Goal: Task Accomplishment & Management: Use online tool/utility

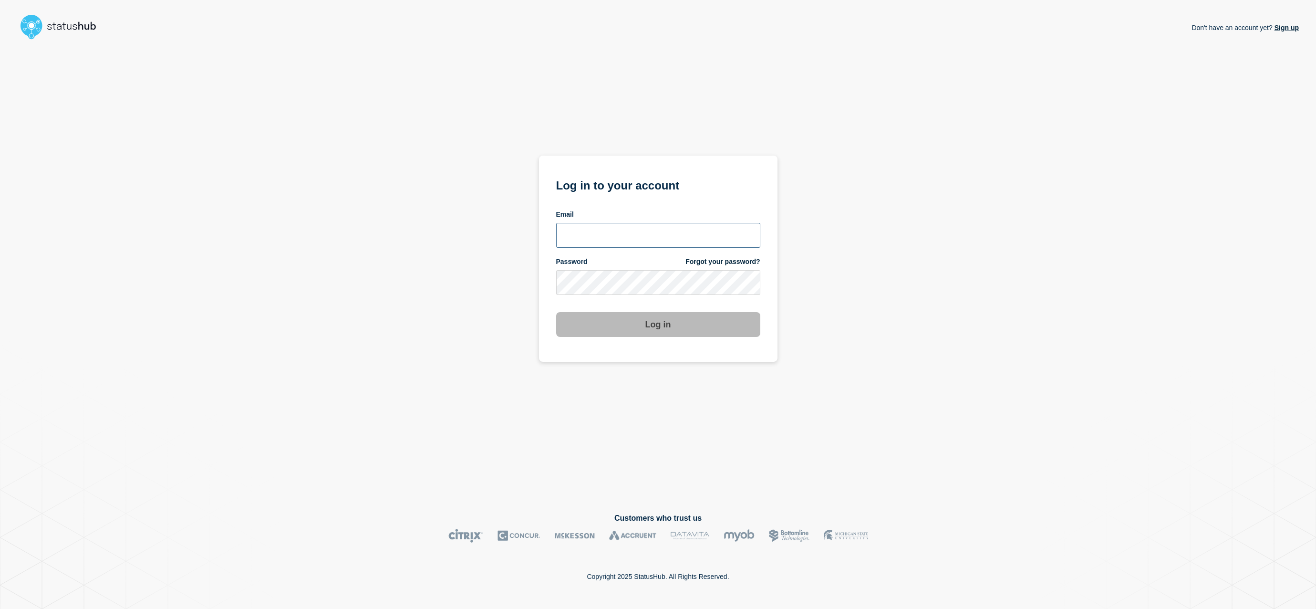
click at [686, 234] on input "email input" at bounding box center [658, 235] width 204 height 25
type input "[EMAIL_ADDRESS][PERSON_NAME][DOMAIN_NAME]"
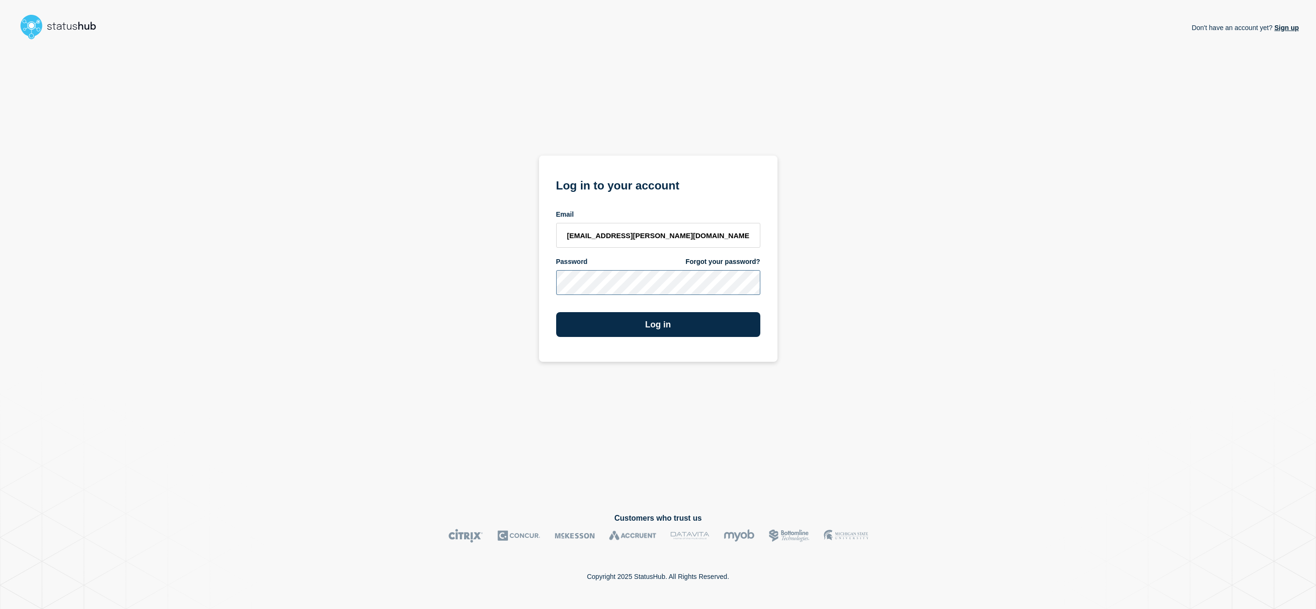
click at [556, 312] on button "Log in" at bounding box center [658, 324] width 204 height 25
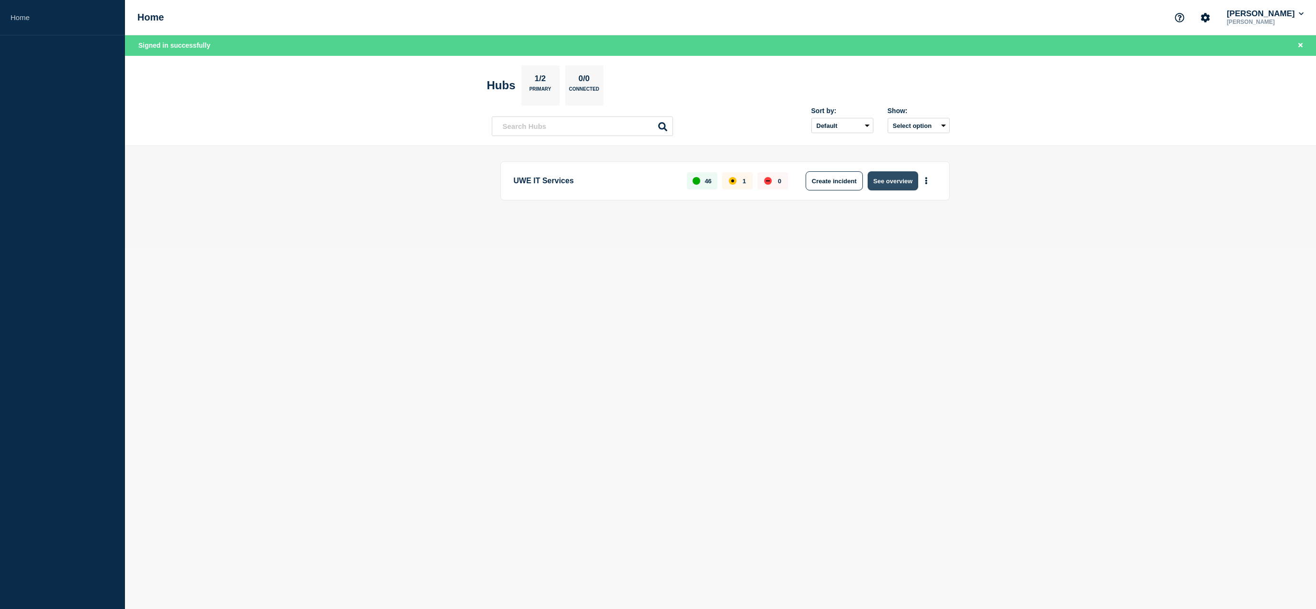
click at [897, 176] on button "See overview" at bounding box center [893, 180] width 51 height 19
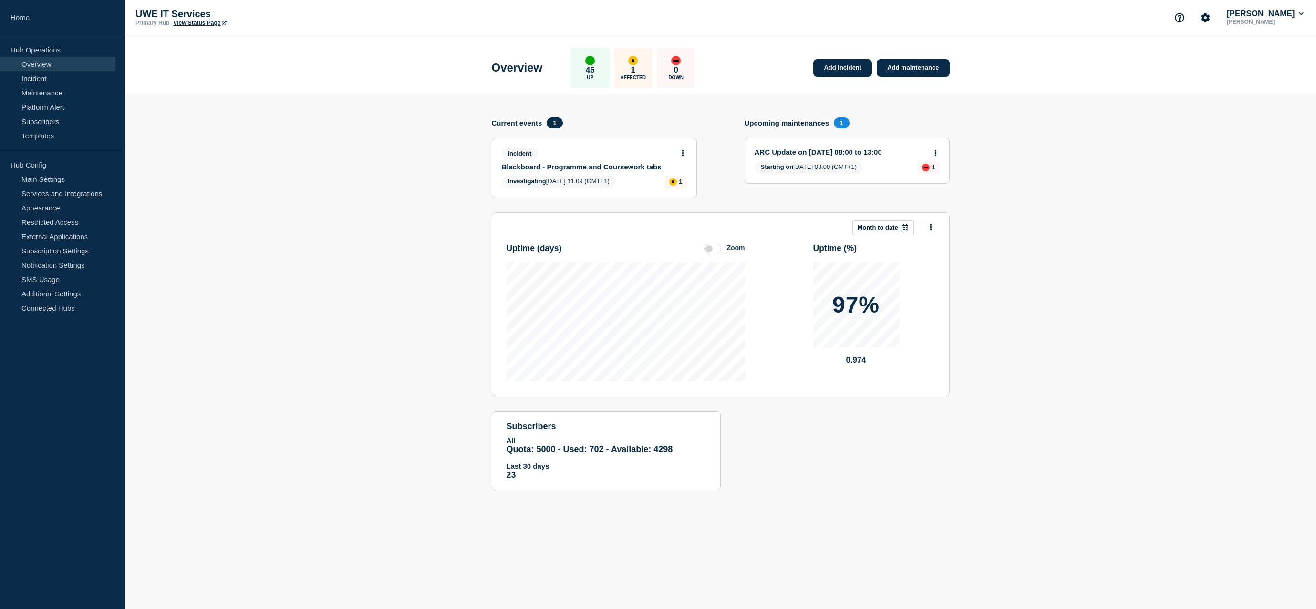
click at [682, 155] on icon at bounding box center [683, 153] width 2 height 6
click at [680, 177] on link "View incident" at bounding box center [678, 176] width 39 height 8
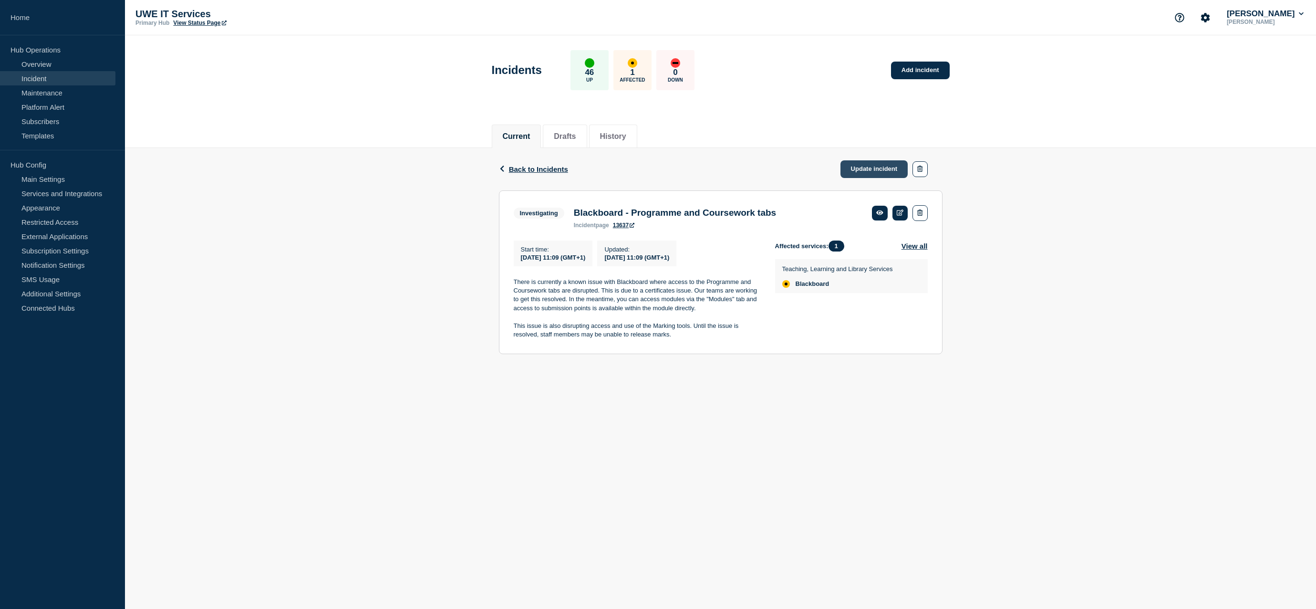
click at [886, 169] on link "Update incident" at bounding box center [875, 169] width 68 height 18
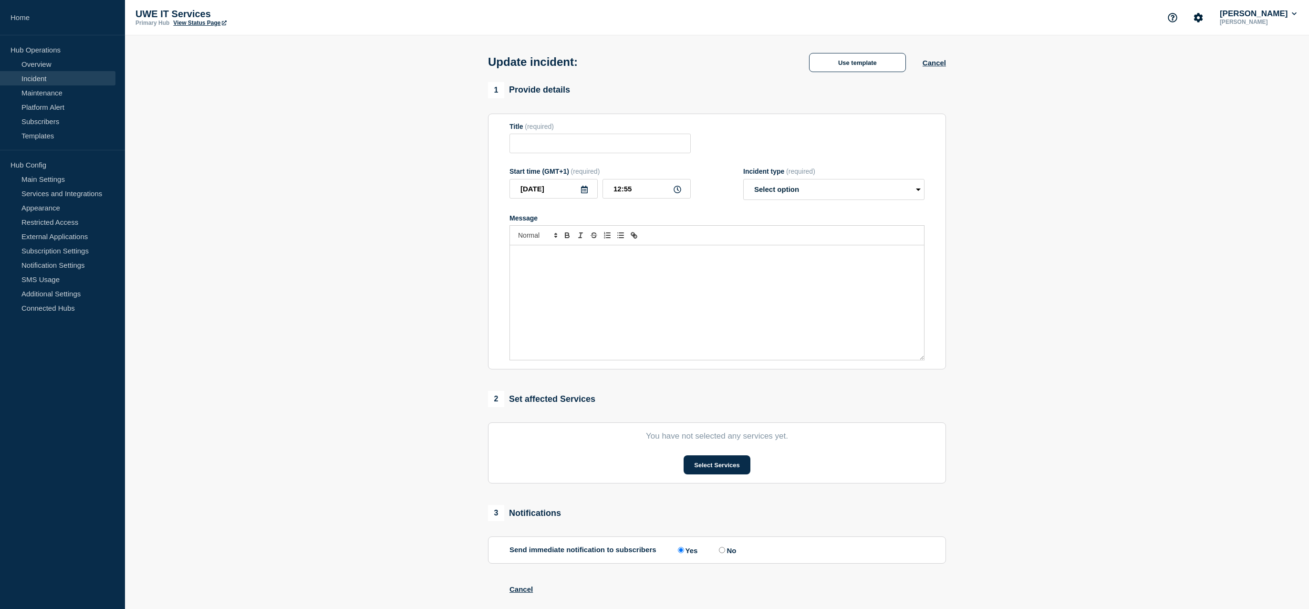
type input "Blackboard - Programme and Coursework tabs"
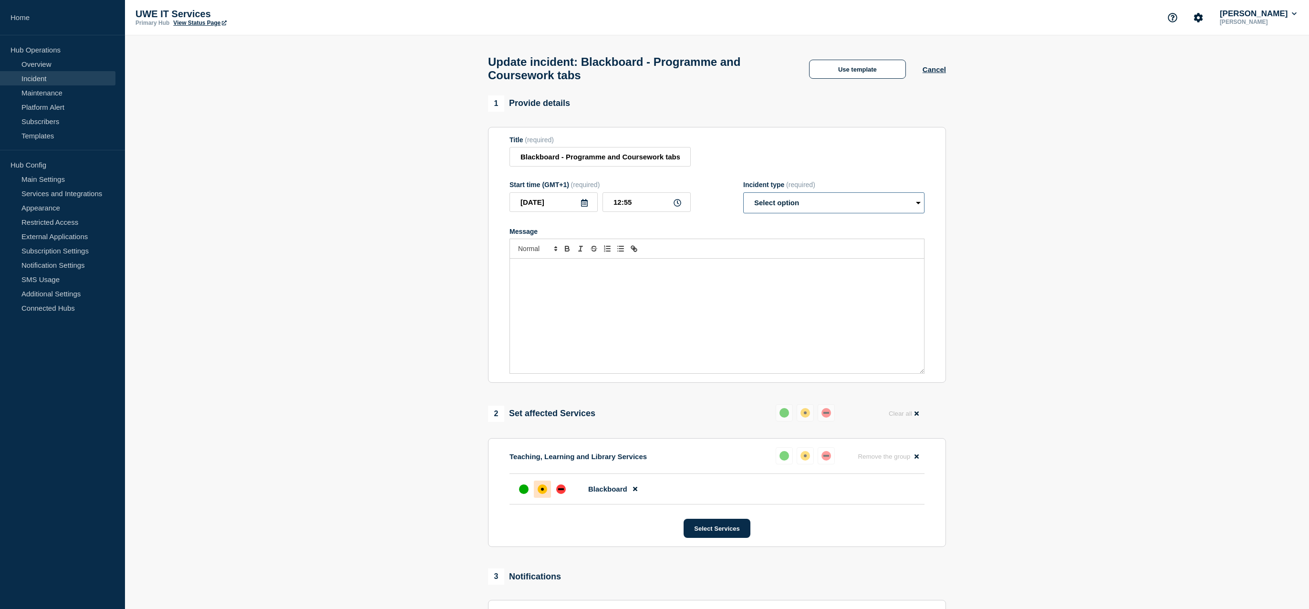
click at [920, 210] on select "Select option Investigating Identified Monitoring Resolved" at bounding box center [833, 202] width 181 height 21
select select "resolved"
click at [743, 197] on select "Select option Investigating Identified Monitoring Resolved" at bounding box center [833, 202] width 181 height 21
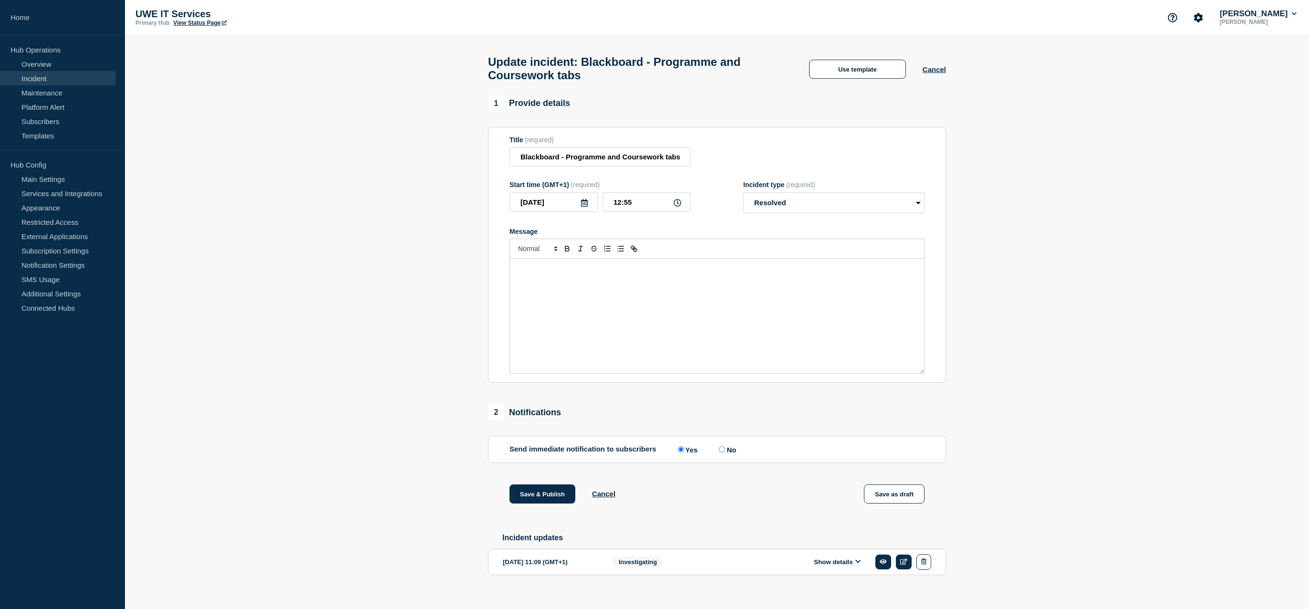
click at [622, 292] on div "Message" at bounding box center [717, 316] width 414 height 115
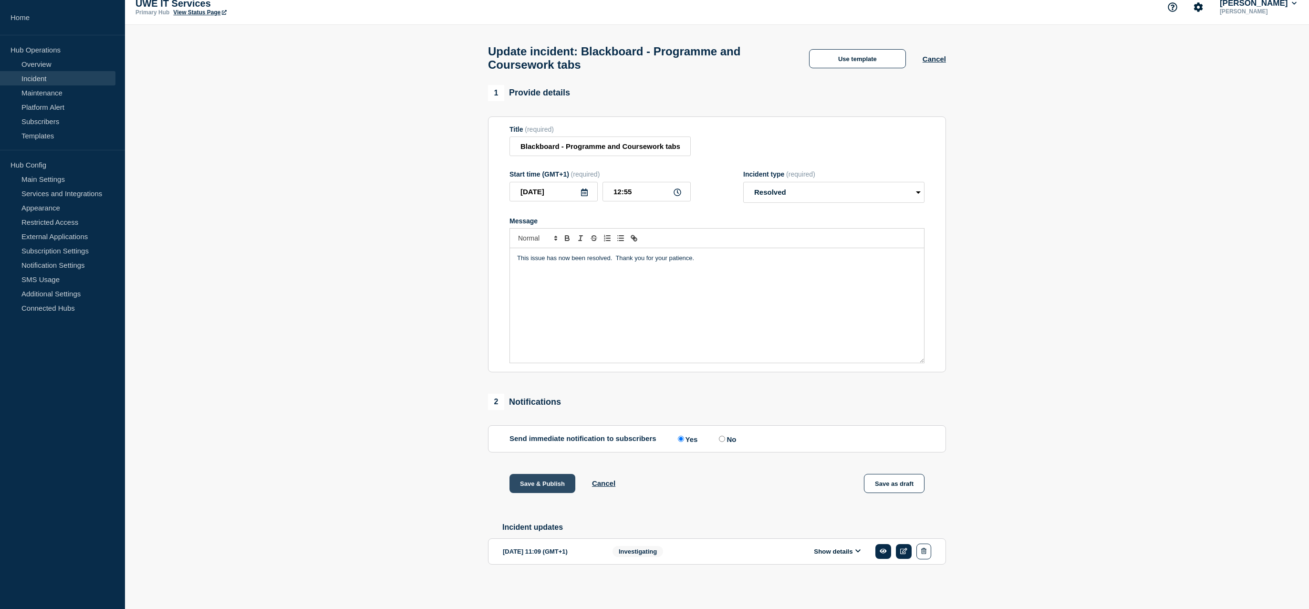
click at [542, 479] on button "Save & Publish" at bounding box center [543, 483] width 66 height 19
